Goal: Task Accomplishment & Management: Use online tool/utility

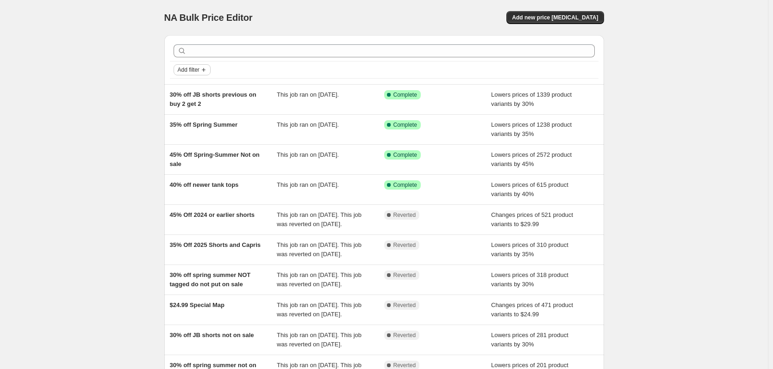
click at [197, 67] on span "Add filter" at bounding box center [189, 69] width 22 height 7
click at [197, 89] on span "Job status" at bounding box center [194, 88] width 27 height 7
click at [200, 125] on span "Complete" at bounding box center [206, 128] width 26 height 7
click at [189, 125] on input "Complete" at bounding box center [185, 128] width 7 height 7
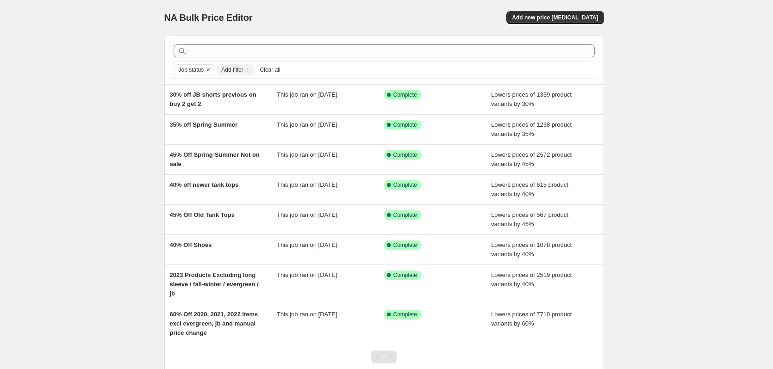
click at [147, 131] on div "NA Bulk Price Editor. This page is ready NA Bulk Price Editor Add new price cha…" at bounding box center [384, 217] width 768 height 435
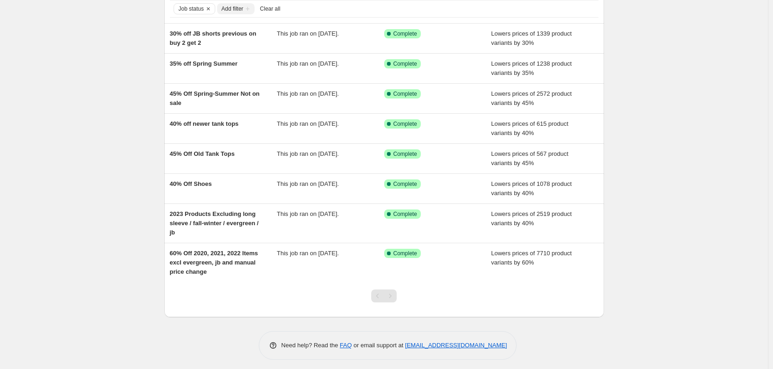
scroll to position [66, 0]
